Goal: Navigation & Orientation: Find specific page/section

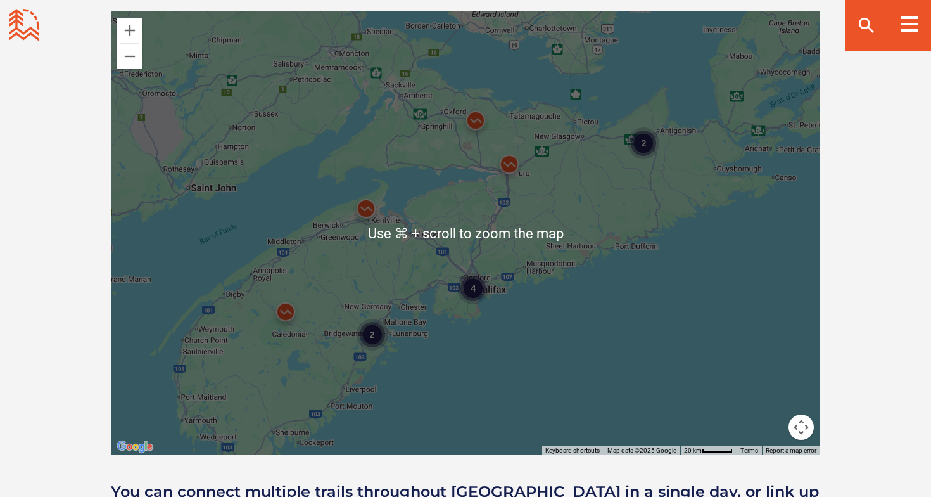
scroll to position [1156, 0]
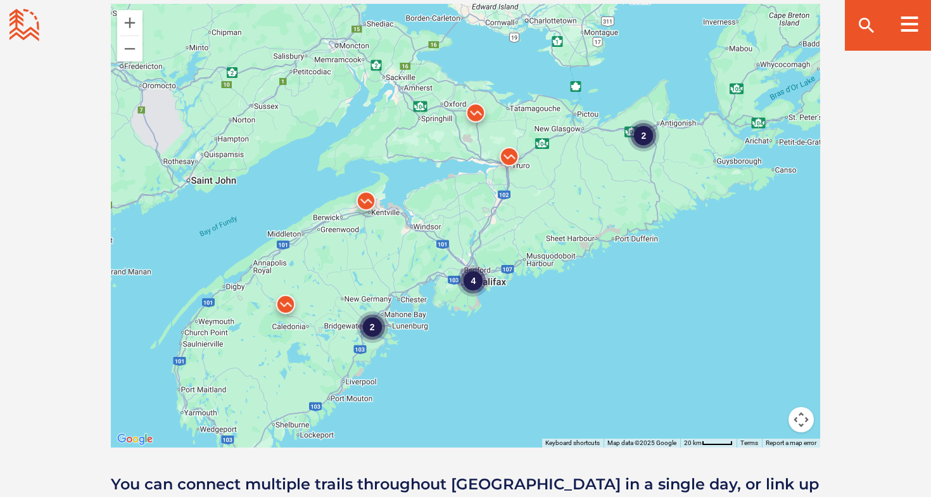
click at [476, 287] on div "4" at bounding box center [473, 281] width 32 height 32
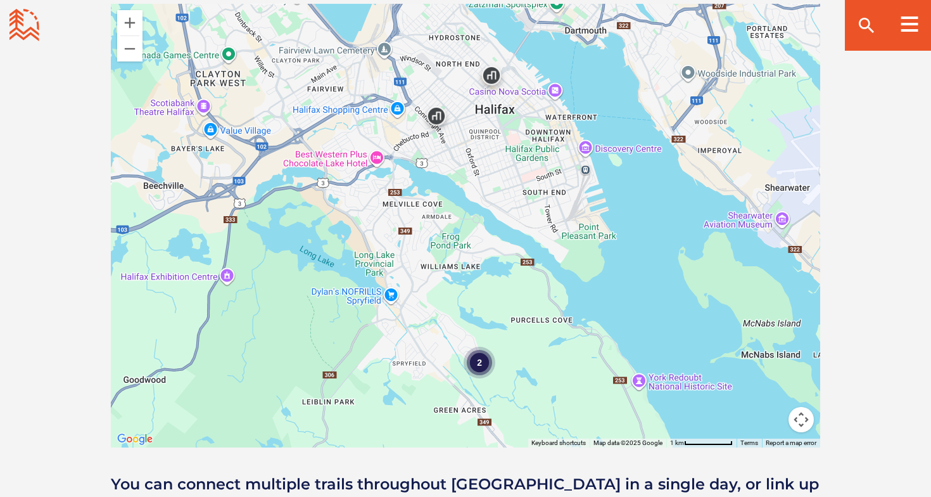
click at [485, 363] on div "2" at bounding box center [480, 363] width 32 height 32
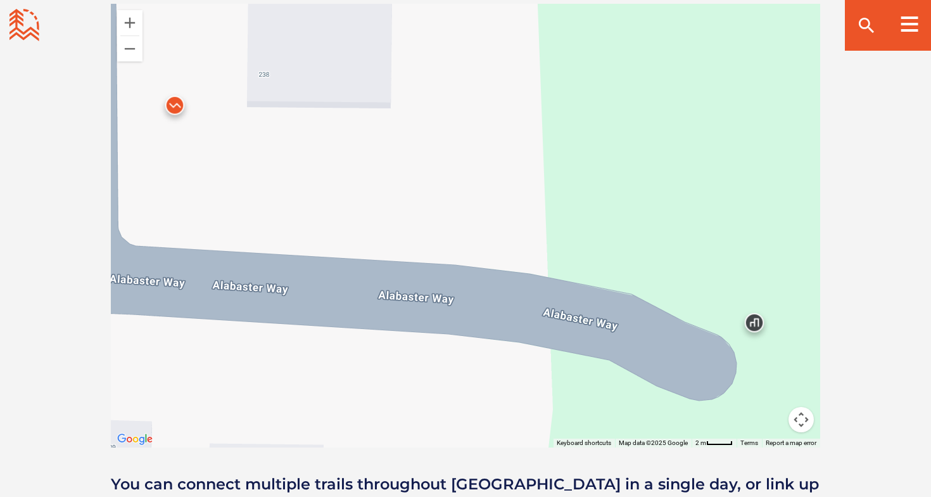
click at [755, 319] on img at bounding box center [755, 326] width 38 height 38
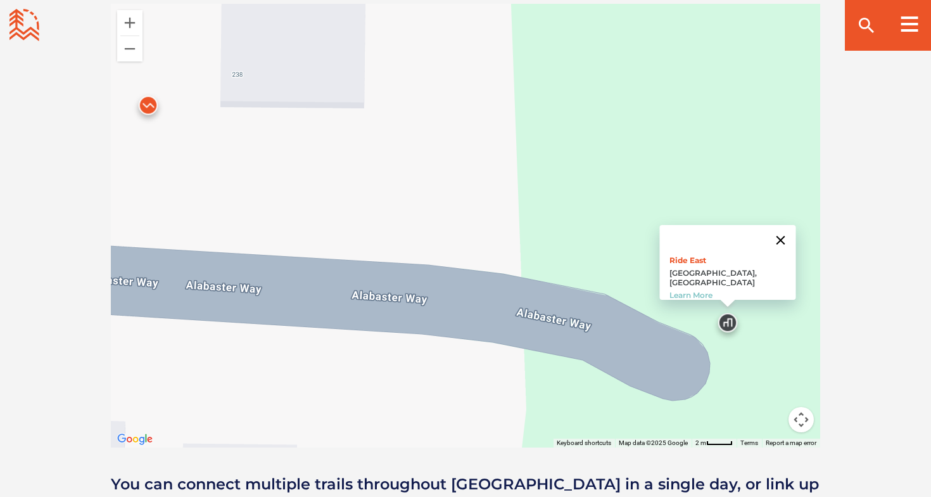
click at [771, 240] on button "Close" at bounding box center [781, 240] width 30 height 30
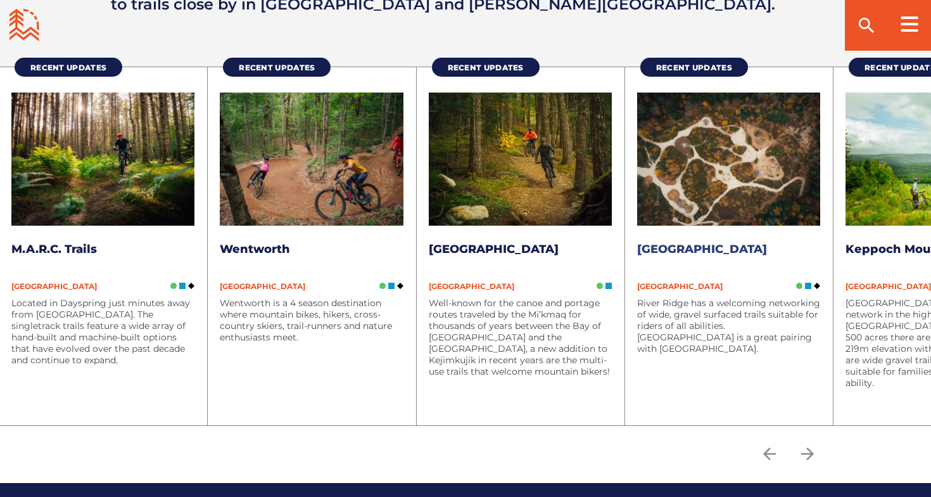
scroll to position [1664, 0]
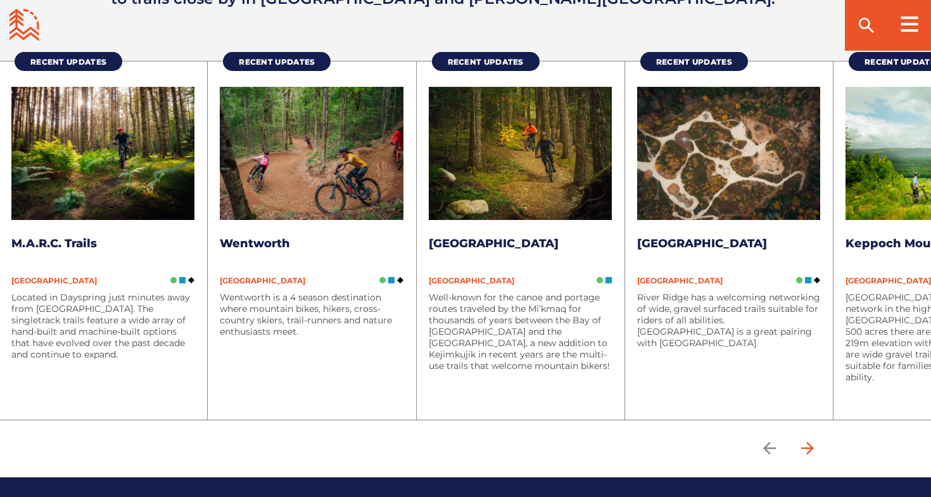
click at [810, 445] on icon "arrow forward" at bounding box center [808, 448] width 13 height 13
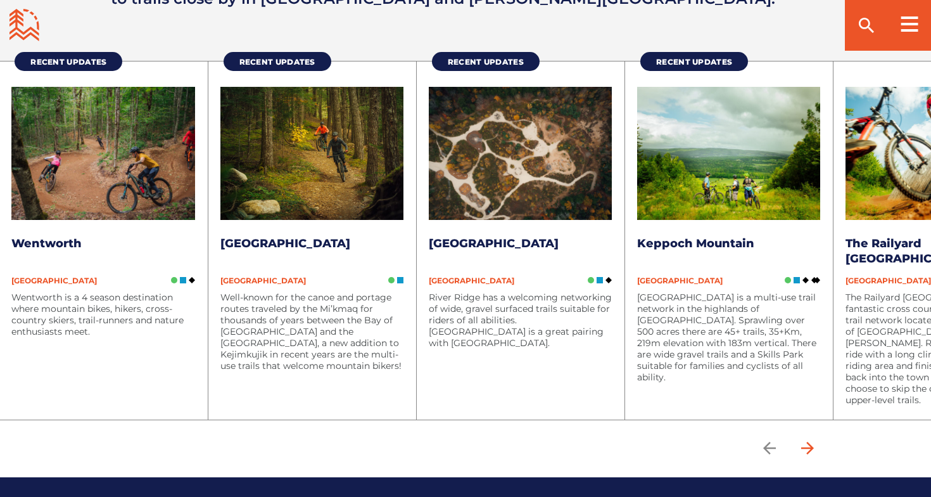
click at [810, 445] on icon "arrow forward" at bounding box center [808, 448] width 13 height 13
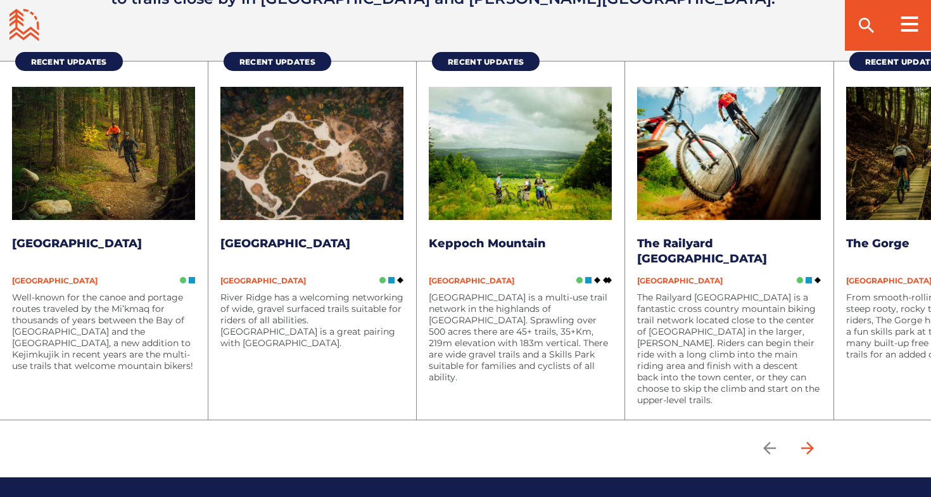
click at [810, 445] on icon "arrow forward" at bounding box center [808, 448] width 13 height 13
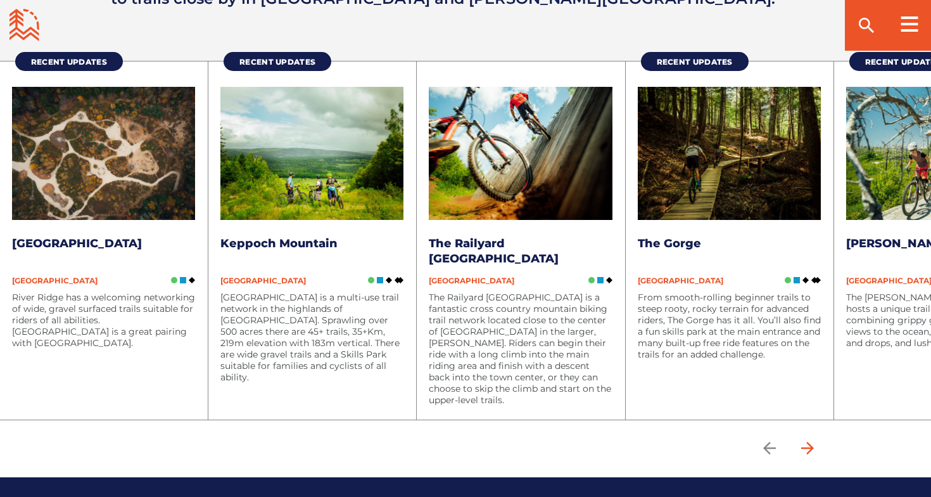
click at [810, 445] on icon "arrow forward" at bounding box center [808, 448] width 13 height 13
click at [808, 447] on icon "arrow forward" at bounding box center [807, 447] width 19 height 19
click at [810, 445] on icon "arrow forward" at bounding box center [808, 448] width 13 height 13
click at [770, 447] on icon "arrow back" at bounding box center [770, 448] width 13 height 13
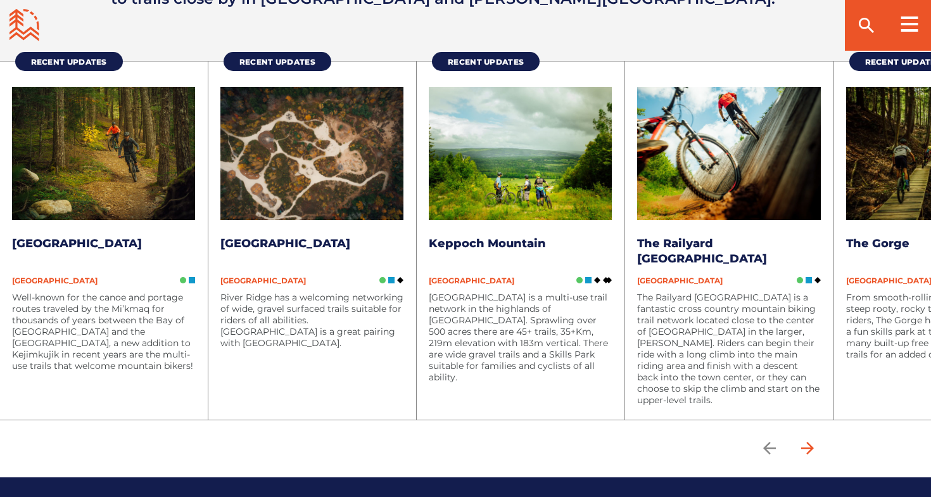
click at [807, 447] on icon "arrow forward" at bounding box center [807, 447] width 19 height 19
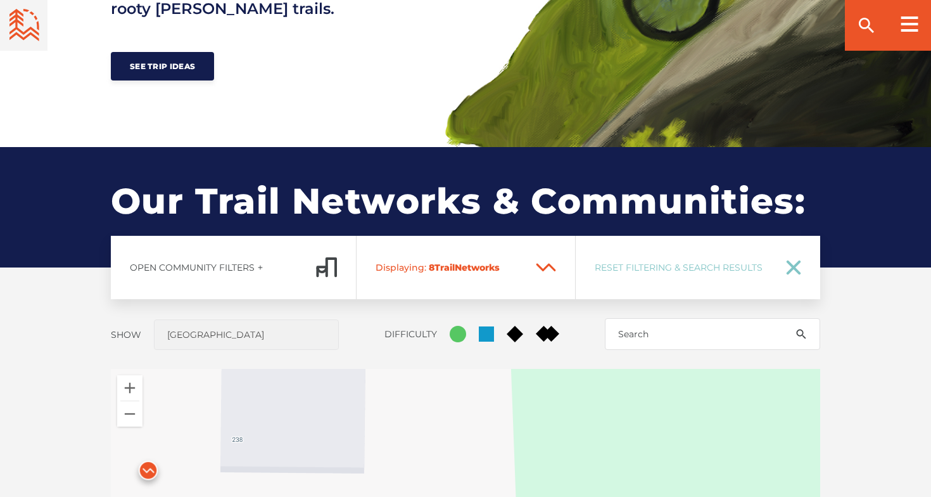
scroll to position [297, 0]
